Goal: Transaction & Acquisition: Obtain resource

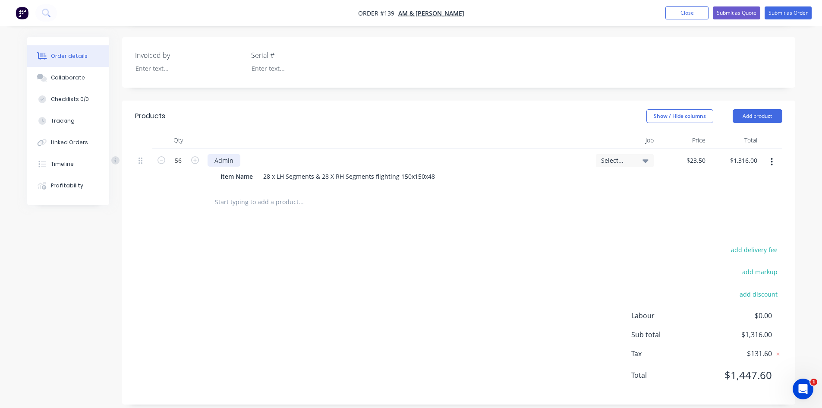
click at [239, 154] on div "Admin" at bounding box center [223, 160] width 33 height 13
click at [272, 232] on div "Products Show / Hide columns Add product Qty Job Price Total 56 Admin Miscellan…" at bounding box center [458, 252] width 673 height 304
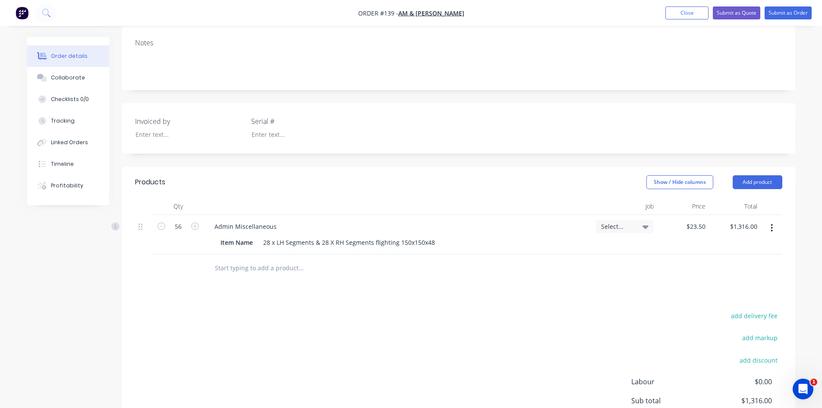
scroll to position [32, 0]
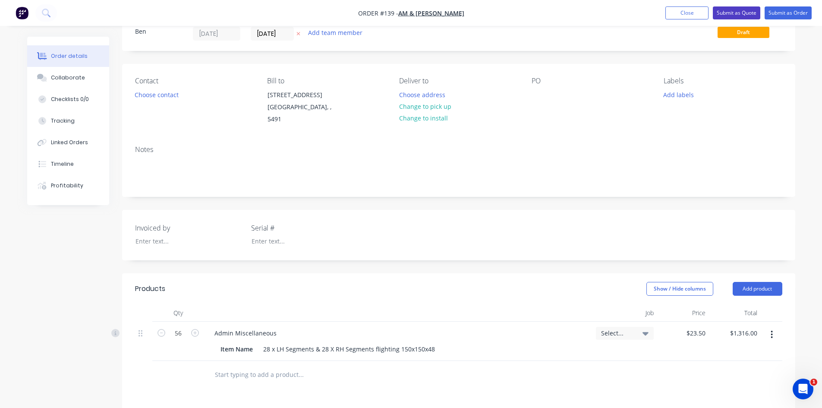
click at [727, 14] on button "Submit as Quote" at bounding box center [735, 12] width 47 height 13
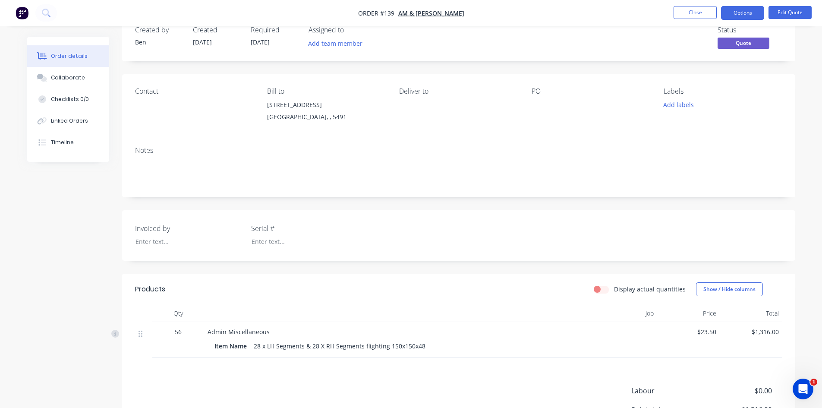
scroll to position [0, 0]
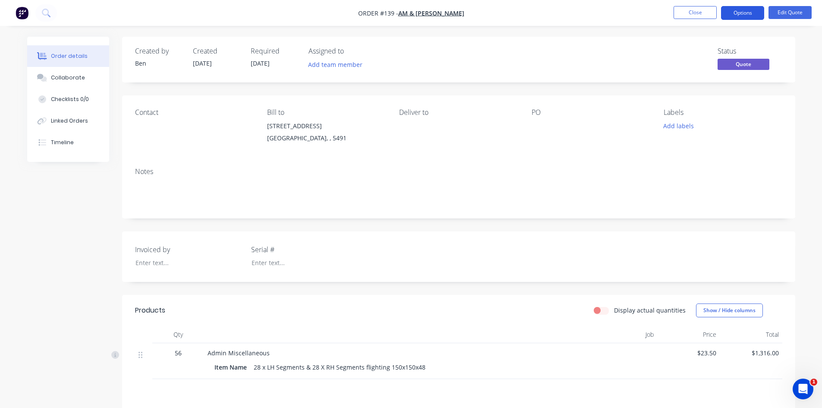
click at [749, 17] on button "Options" at bounding box center [742, 13] width 43 height 14
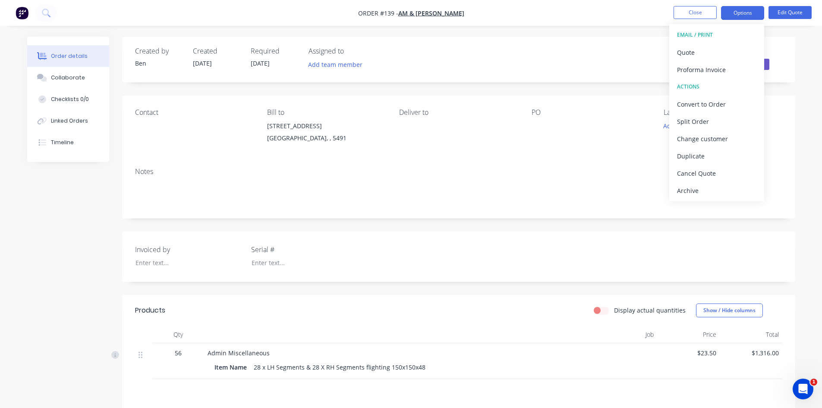
click at [684, 36] on div "EMAIL / PRINT" at bounding box center [716, 34] width 79 height 11
click at [684, 51] on div "Quote" at bounding box center [716, 52] width 79 height 13
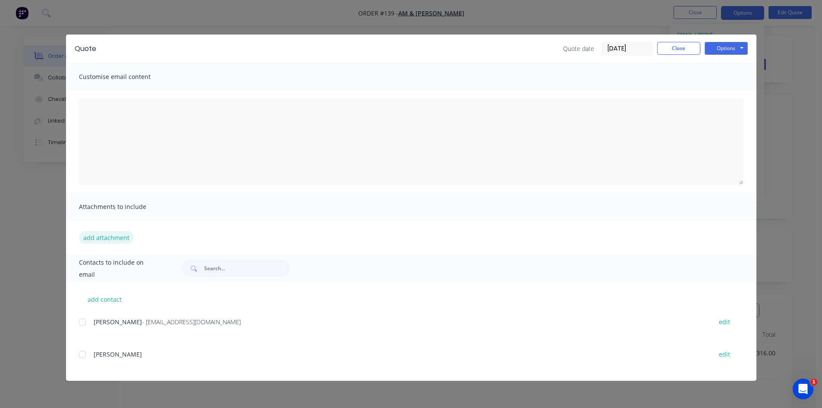
click at [91, 237] on button "add attachment" at bounding box center [106, 237] width 55 height 13
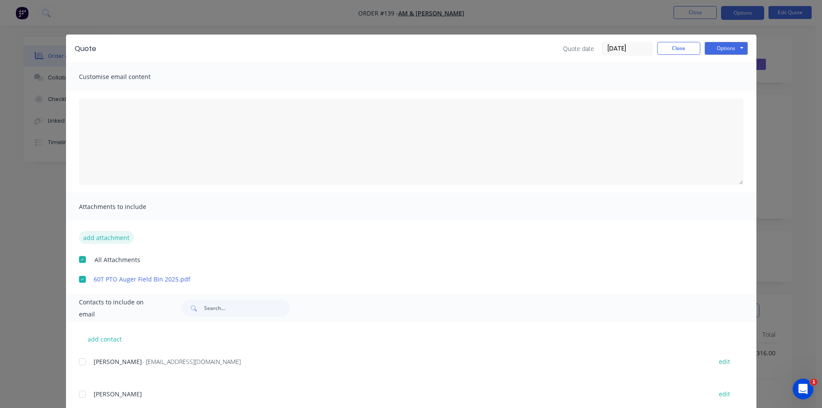
click at [106, 239] on button "add attachment" at bounding box center [106, 237] width 55 height 13
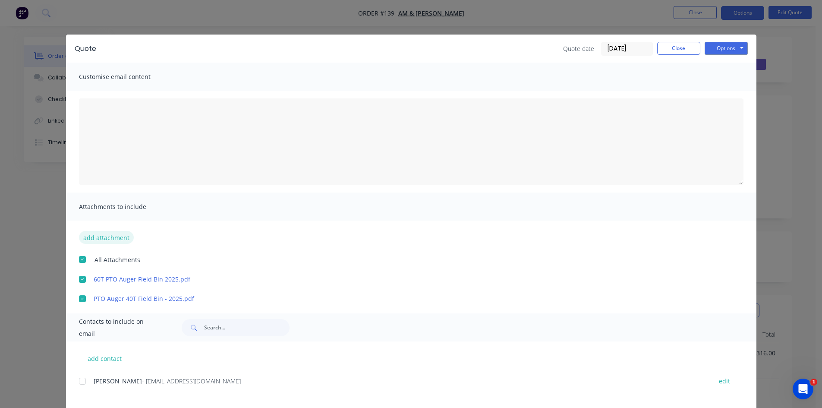
click at [80, 238] on button "add attachment" at bounding box center [106, 237] width 55 height 13
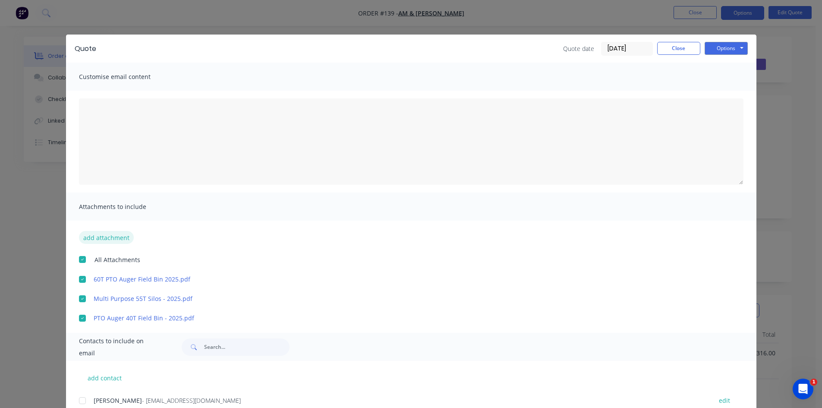
click at [91, 235] on button "add attachment" at bounding box center [106, 237] width 55 height 13
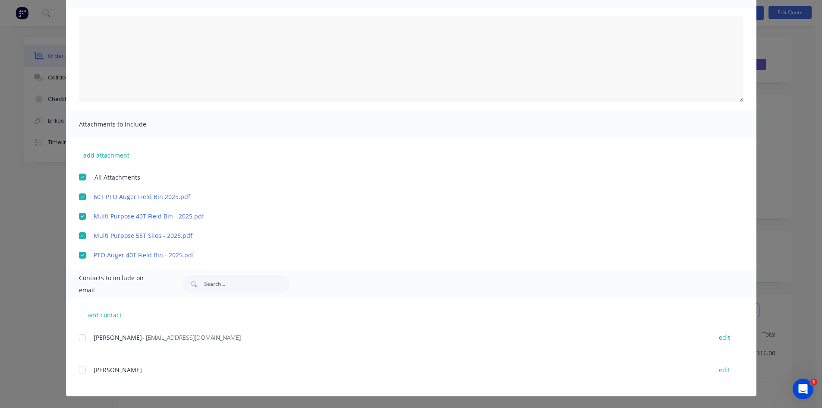
scroll to position [83, 0]
click at [78, 337] on div at bounding box center [82, 336] width 17 height 17
click at [80, 370] on div at bounding box center [82, 369] width 17 height 17
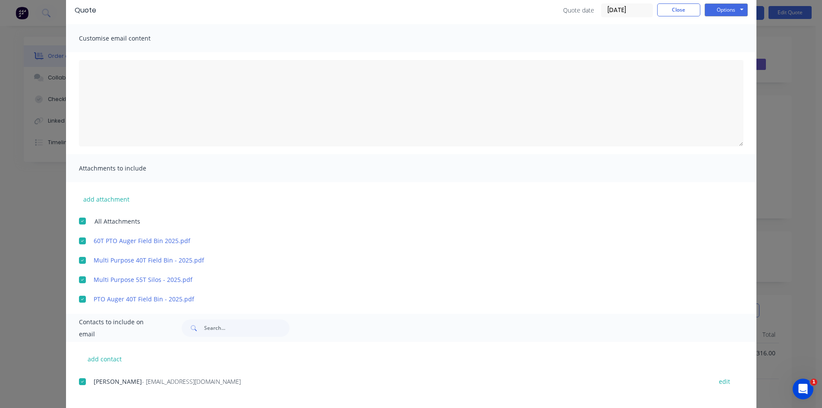
scroll to position [0, 0]
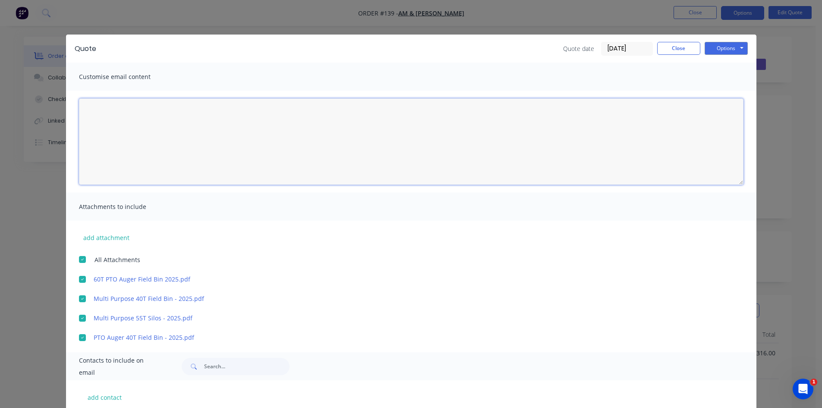
click at [100, 100] on textarea at bounding box center [411, 141] width 664 height 86
drag, startPoint x: 106, startPoint y: 113, endPoint x: 141, endPoint y: 135, distance: 41.1
click at [109, 115] on textarea "Hi [PERSON_NAME] here is the quote for the" at bounding box center [411, 141] width 664 height 86
click at [87, 121] on textarea "Hi [PERSON_NAME] here is the quote for the" at bounding box center [411, 141] width 664 height 86
click at [156, 122] on textarea "Hi [PERSON_NAME] Here is the quote for the" at bounding box center [411, 141] width 664 height 86
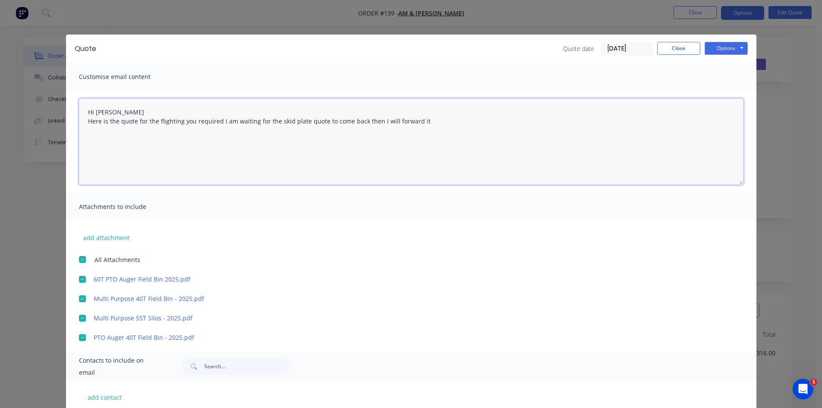
click at [112, 110] on textarea "Hi [PERSON_NAME] Here is the quote for the flighting you required I am waiting …" at bounding box center [411, 141] width 664 height 86
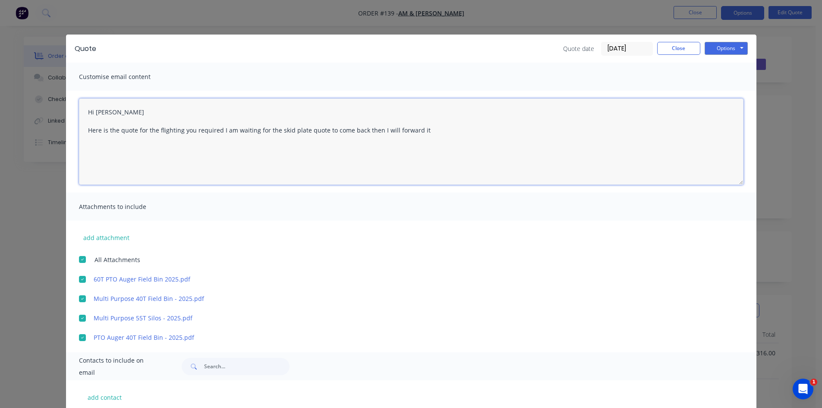
click at [420, 131] on textarea "Hi [PERSON_NAME] Here is the quote for the flighting you required I am waiting …" at bounding box center [411, 141] width 664 height 86
type textarea "Hi [PERSON_NAME] Here is the quote for the flighting you required I am waiting …"
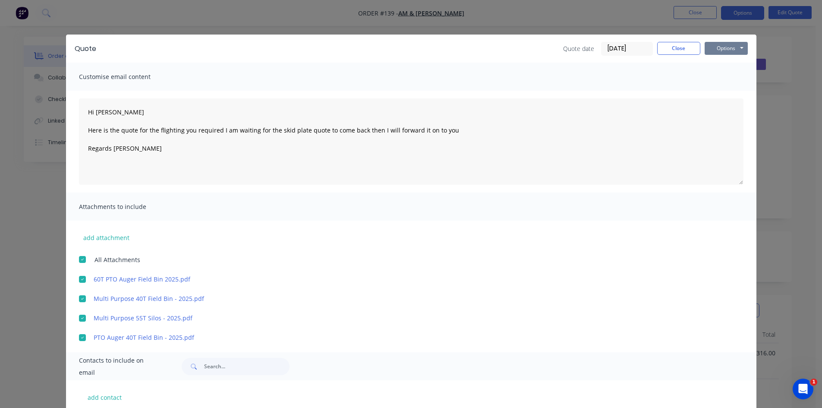
click at [719, 50] on button "Options" at bounding box center [725, 48] width 43 height 13
click at [717, 64] on button "Preview" at bounding box center [731, 63] width 55 height 14
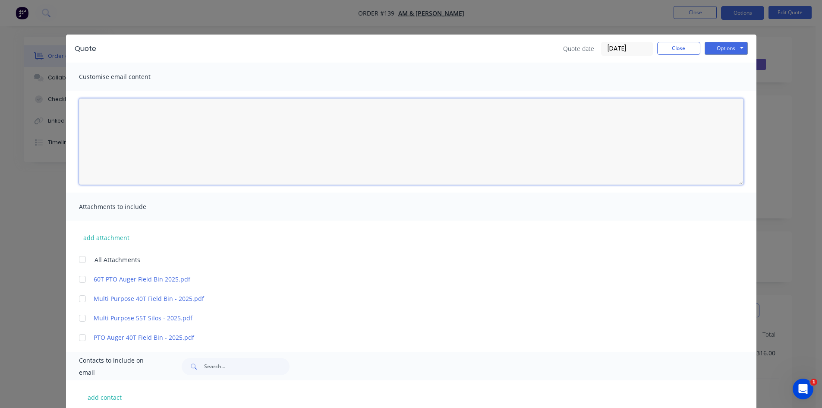
click at [108, 108] on textarea at bounding box center [411, 141] width 664 height 86
click at [360, 131] on textarea "Hi [PERSON_NAME] Here is the quote for your flighting and I will forward the qu…" at bounding box center [411, 141] width 664 height 86
type textarea "Hi [PERSON_NAME] Here is the quote for your flighting and I will forward the qu…"
drag, startPoint x: 78, startPoint y: 279, endPoint x: 75, endPoint y: 298, distance: 19.2
click at [76, 287] on div at bounding box center [82, 278] width 17 height 17
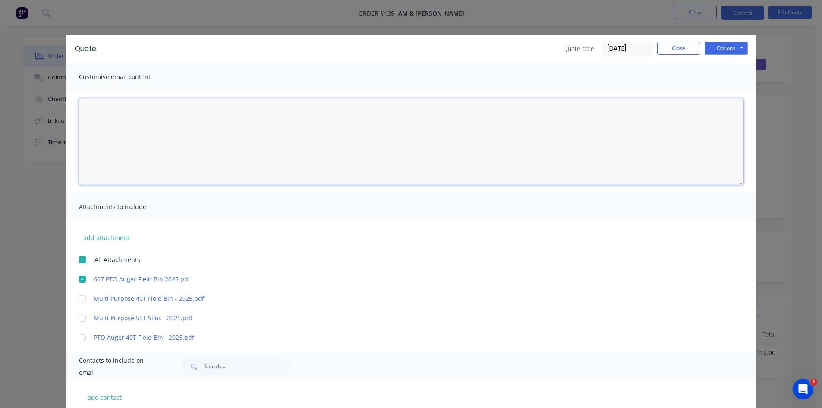
click at [79, 300] on div at bounding box center [82, 298] width 17 height 17
drag, startPoint x: 80, startPoint y: 316, endPoint x: 80, endPoint y: 328, distance: 12.1
click at [80, 318] on div at bounding box center [82, 317] width 17 height 17
drag, startPoint x: 80, startPoint y: 337, endPoint x: 97, endPoint y: 328, distance: 18.9
click at [81, 337] on div at bounding box center [82, 337] width 17 height 17
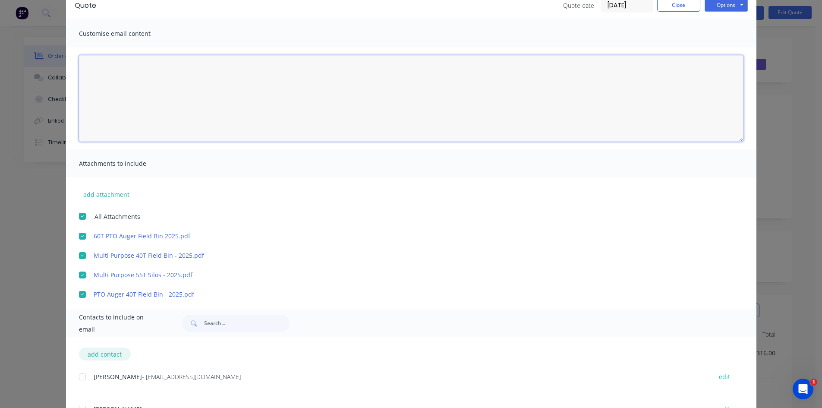
scroll to position [83, 0]
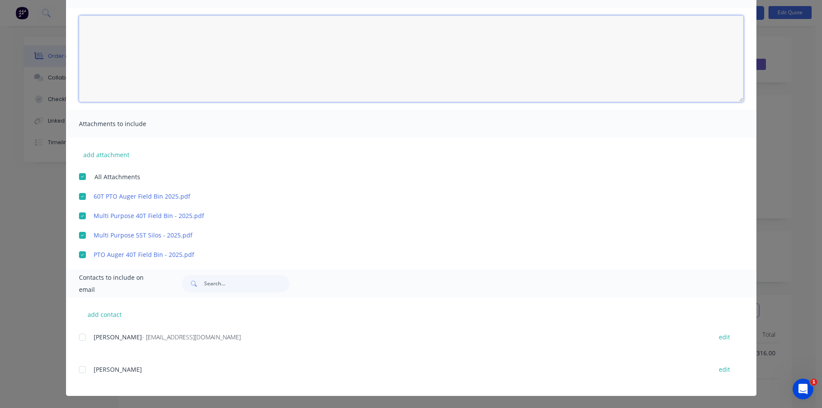
click at [78, 336] on div at bounding box center [82, 336] width 17 height 17
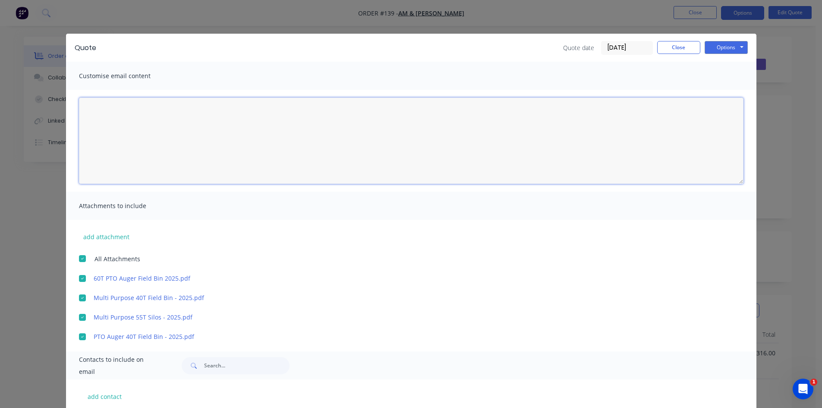
scroll to position [0, 0]
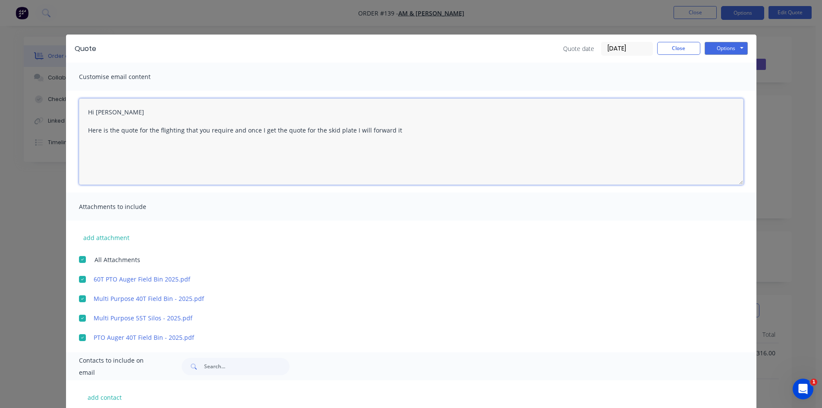
click at [396, 131] on textarea "Hi [PERSON_NAME] Here is the quote for the flighting that you require and once …" at bounding box center [411, 141] width 664 height 86
type textarea "Hi [PERSON_NAME] Here is the quote for the flighting that you require and once …"
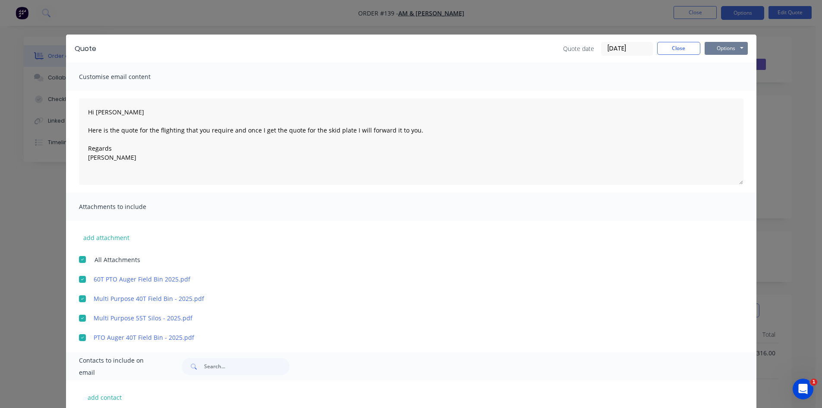
click at [722, 46] on button "Options" at bounding box center [725, 48] width 43 height 13
click at [725, 92] on button "Email" at bounding box center [731, 92] width 55 height 14
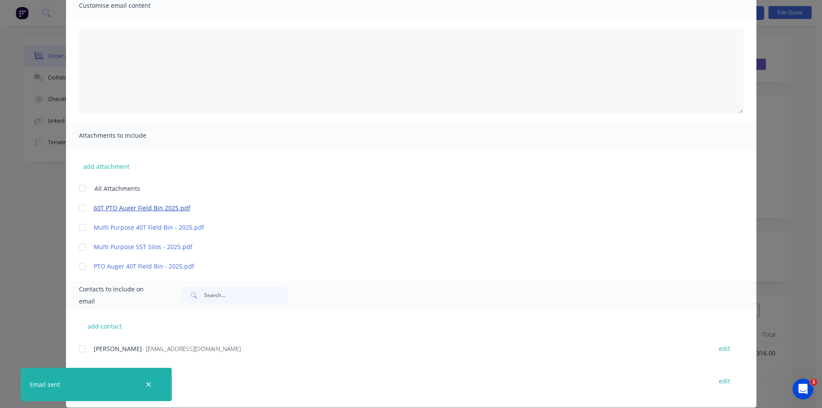
scroll to position [83, 0]
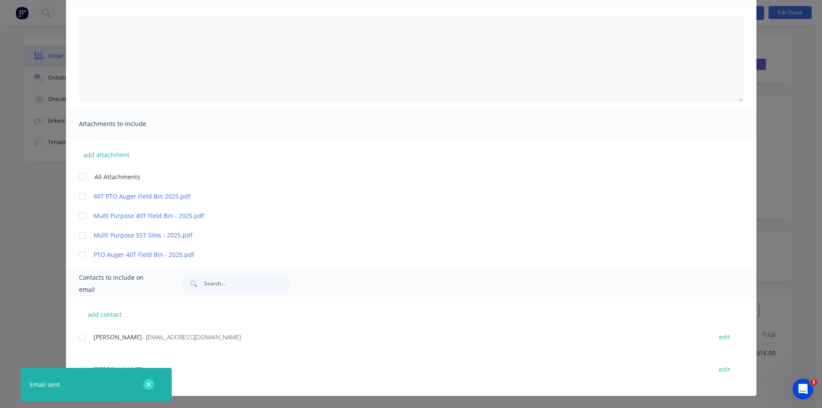
click at [152, 386] on button "button" at bounding box center [148, 384] width 11 height 11
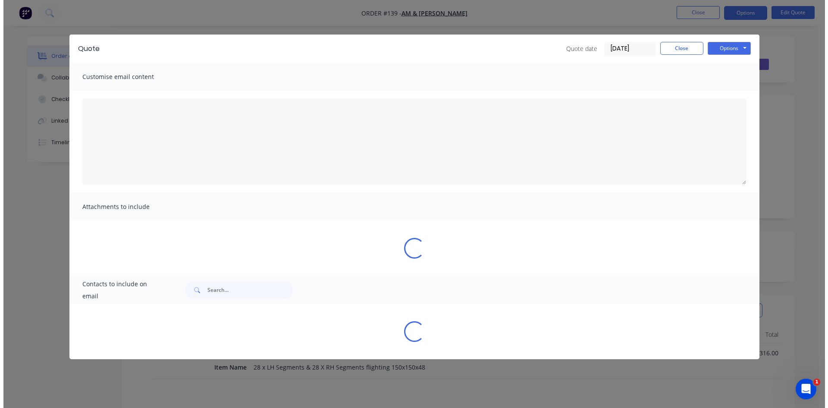
scroll to position [0, 0]
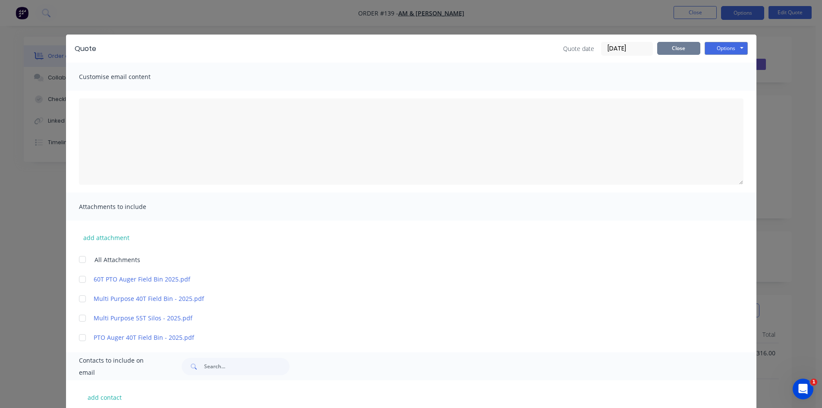
click at [683, 51] on button "Close" at bounding box center [678, 48] width 43 height 13
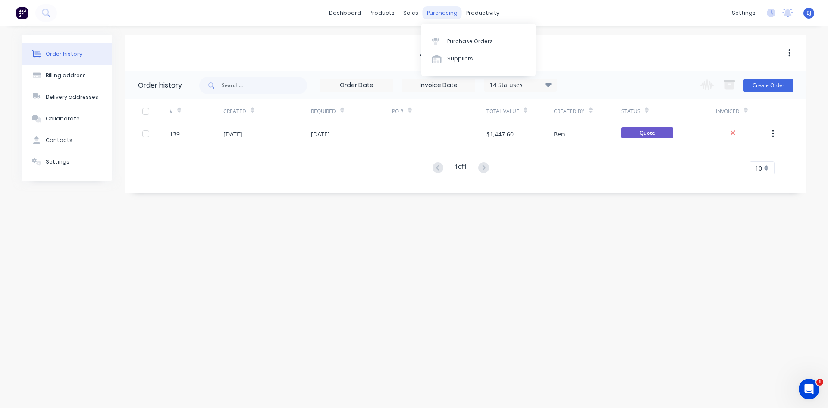
click at [440, 12] on div "purchasing" at bounding box center [442, 12] width 39 height 13
click at [435, 41] on icon at bounding box center [436, 42] width 8 height 8
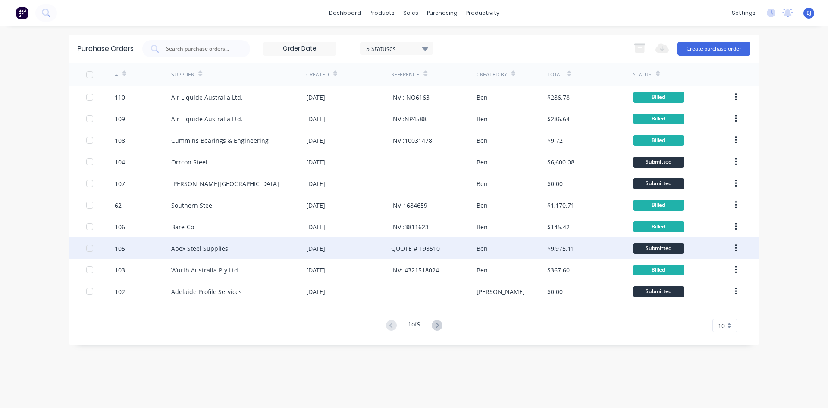
click at [358, 246] on div "28 Aug 2025" at bounding box center [348, 248] width 85 height 22
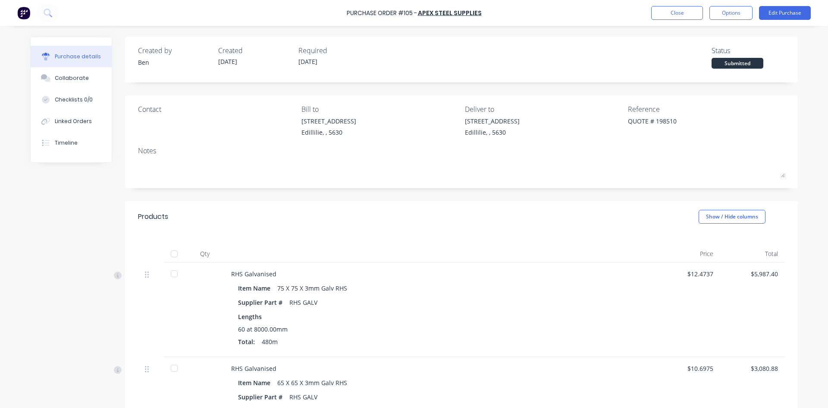
type textarea "x"
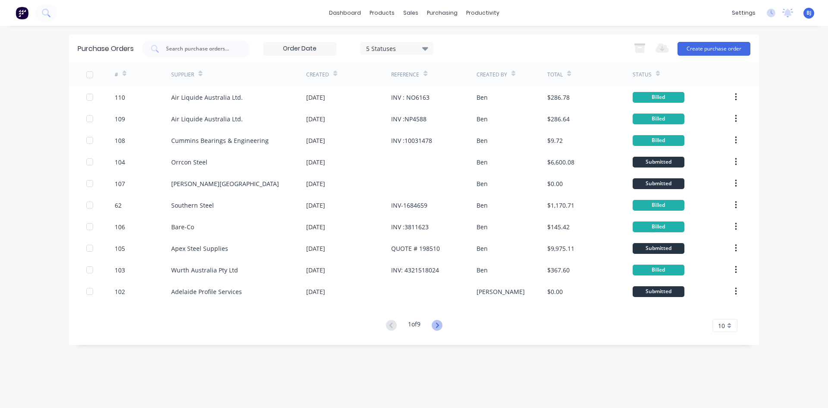
click at [436, 323] on icon at bounding box center [437, 325] width 11 height 11
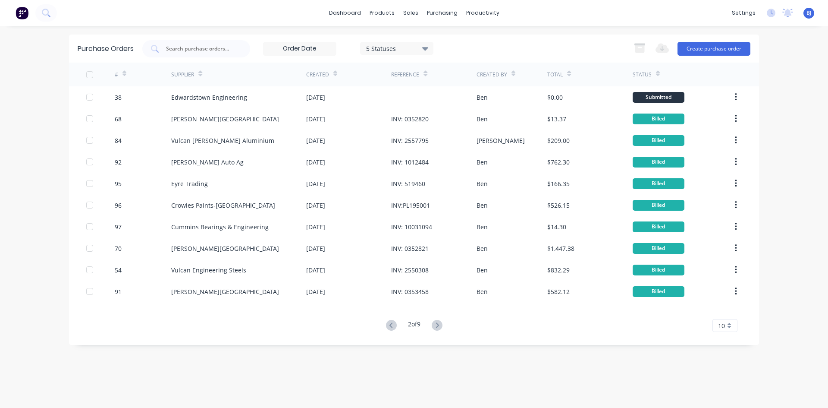
click at [436, 323] on icon at bounding box center [437, 325] width 11 height 11
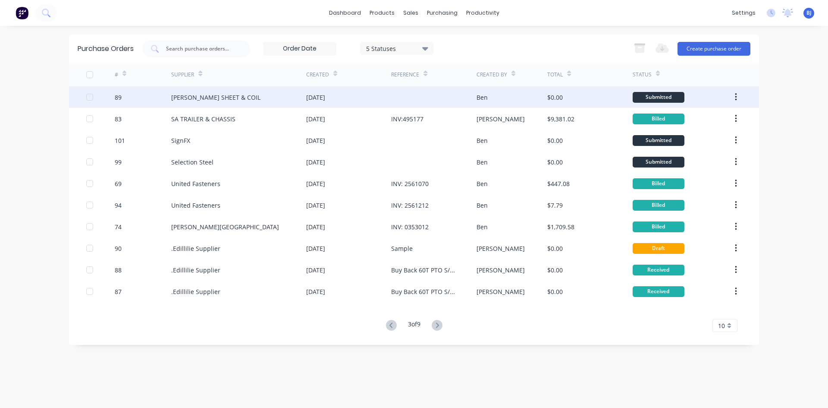
click at [236, 98] on div "BRICE SHEET & COIL" at bounding box center [238, 97] width 135 height 22
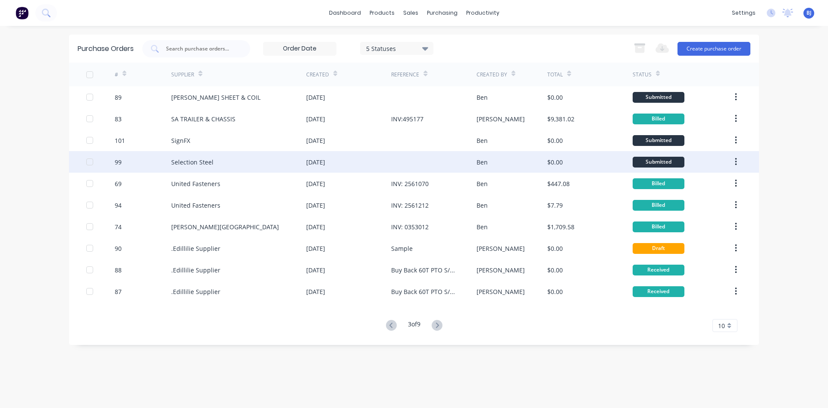
click at [319, 162] on div "25 Aug 2025" at bounding box center [315, 161] width 19 height 9
